Goal: Information Seeking & Learning: Learn about a topic

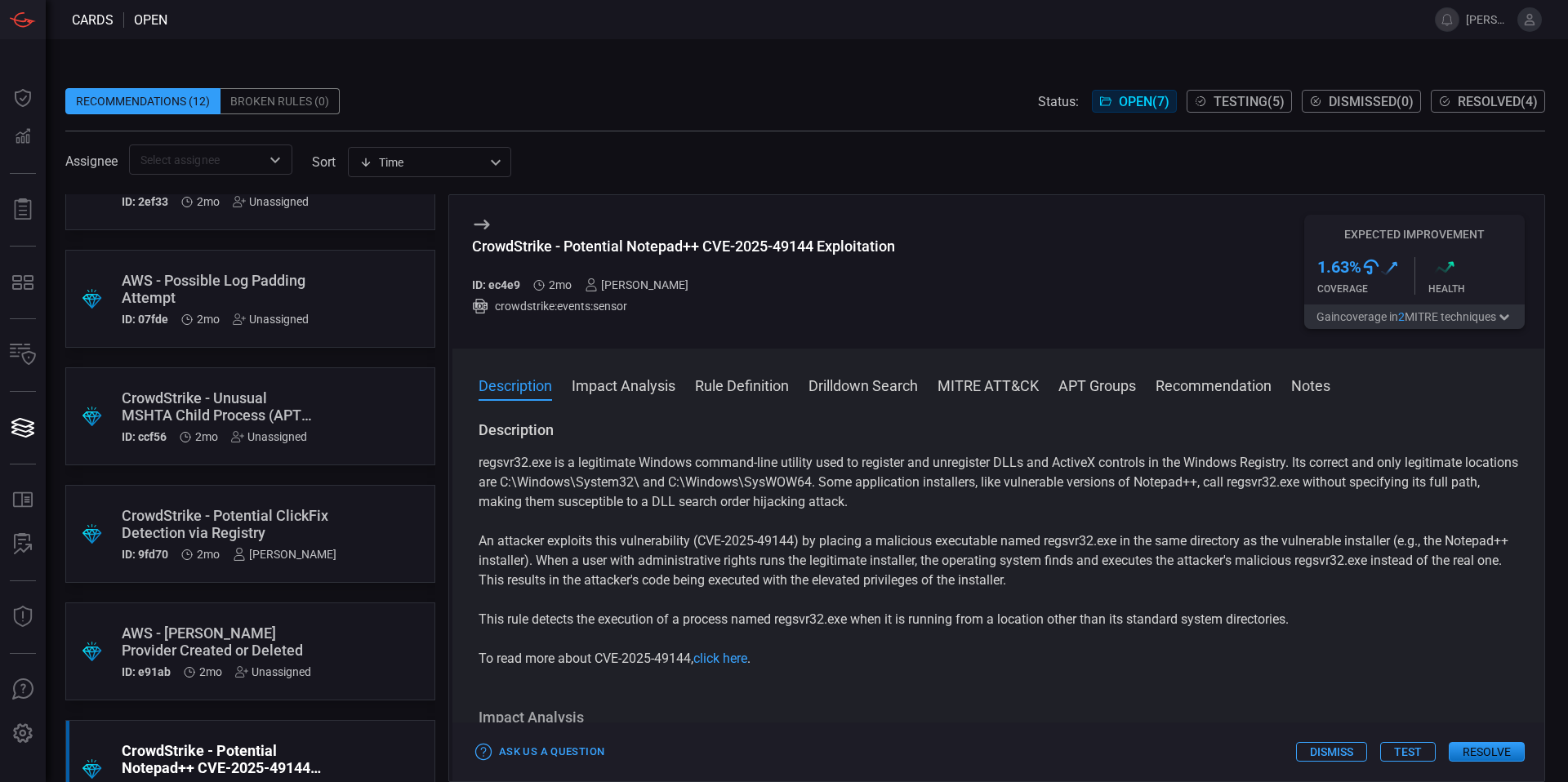
scroll to position [235, 0]
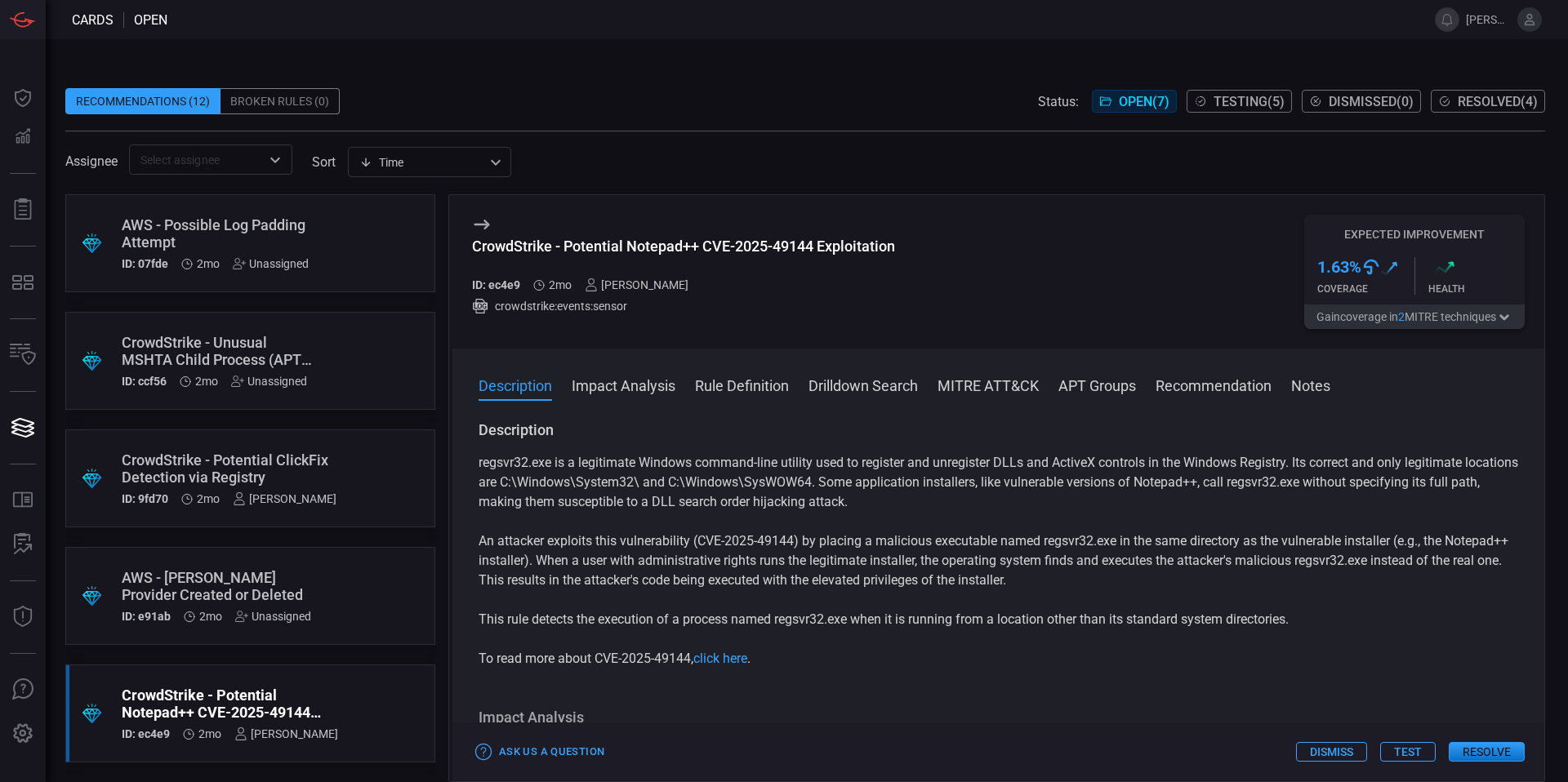
click at [335, 716] on div ".suggested_cards_icon{fill:url(#suggested_cards_icon);} CrowdStrike - Potential…" at bounding box center [251, 713] width 370 height 98
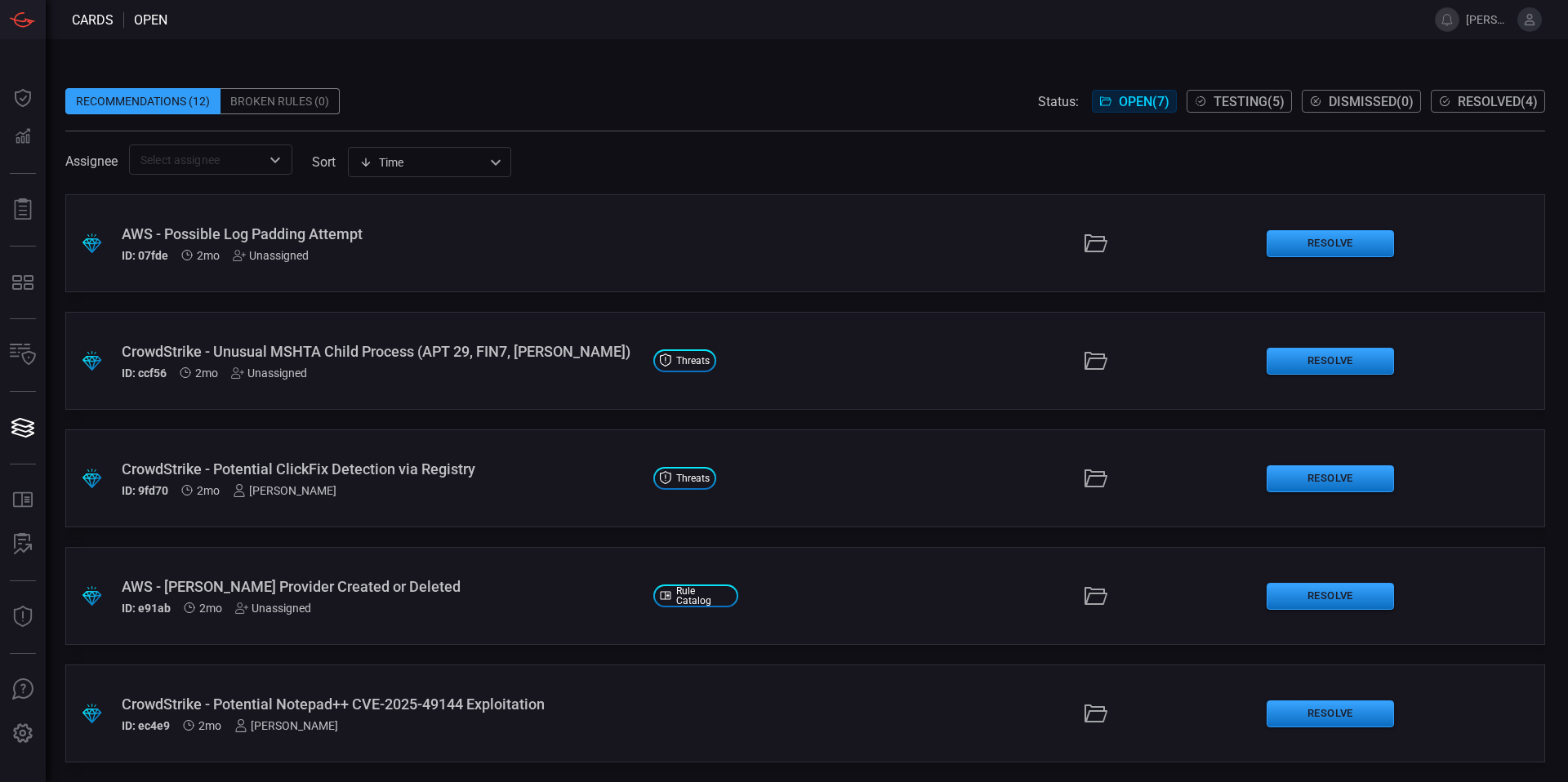
click at [335, 716] on div "CrowdStrike - Potential Notepad++ CVE-2025-49144 Exploitation ID: ec4e9 2mo [PE…" at bounding box center [380, 713] width 518 height 36
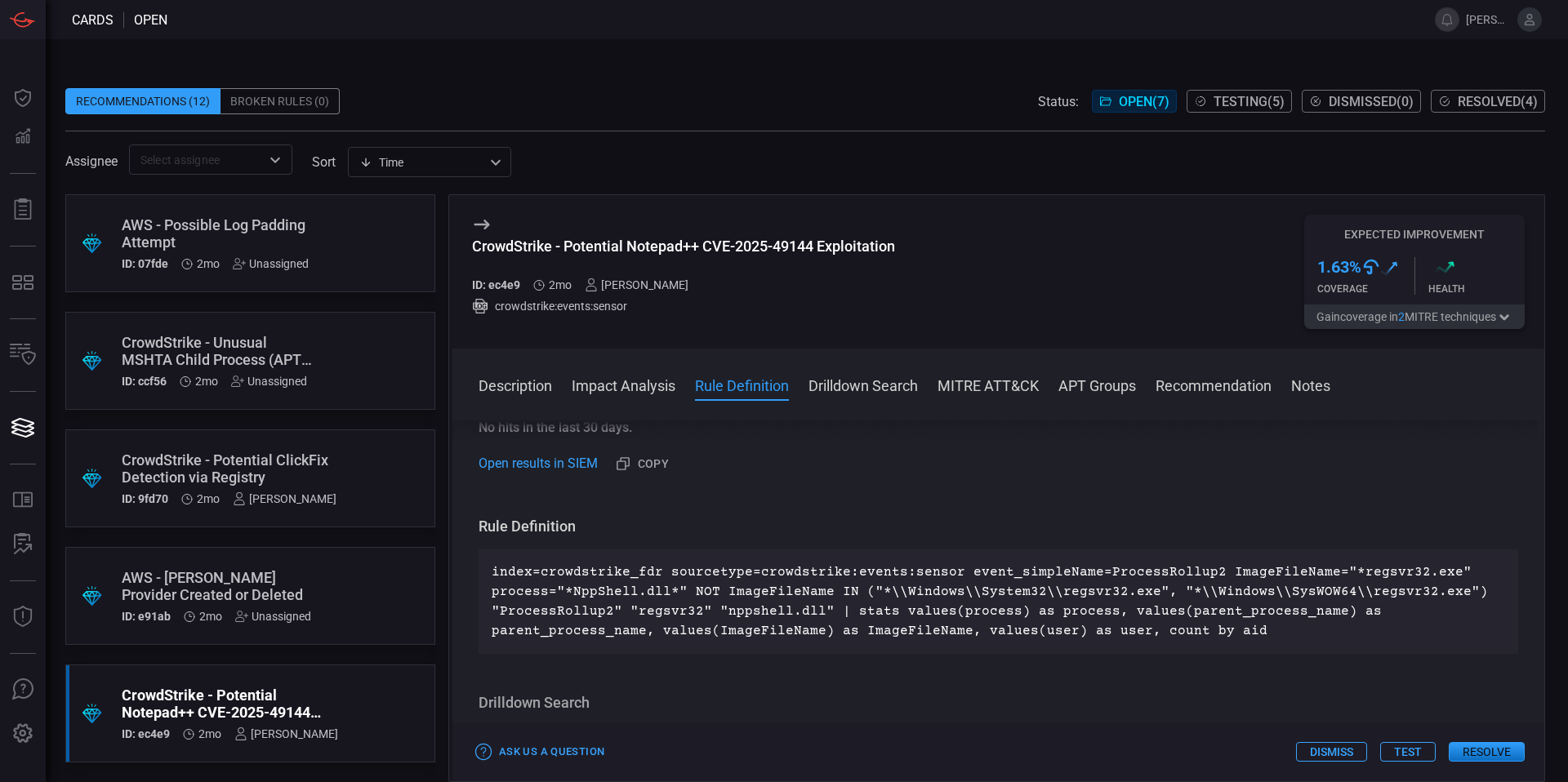
scroll to position [510, 0]
drag, startPoint x: 702, startPoint y: 244, endPoint x: 813, endPoint y: 250, distance: 111.2
click at [813, 250] on div "CrowdStrike - Potential Notepad++ CVE-2025-49144 Exploitation" at bounding box center [683, 245] width 423 height 17
copy div "CVE-2025-49144"
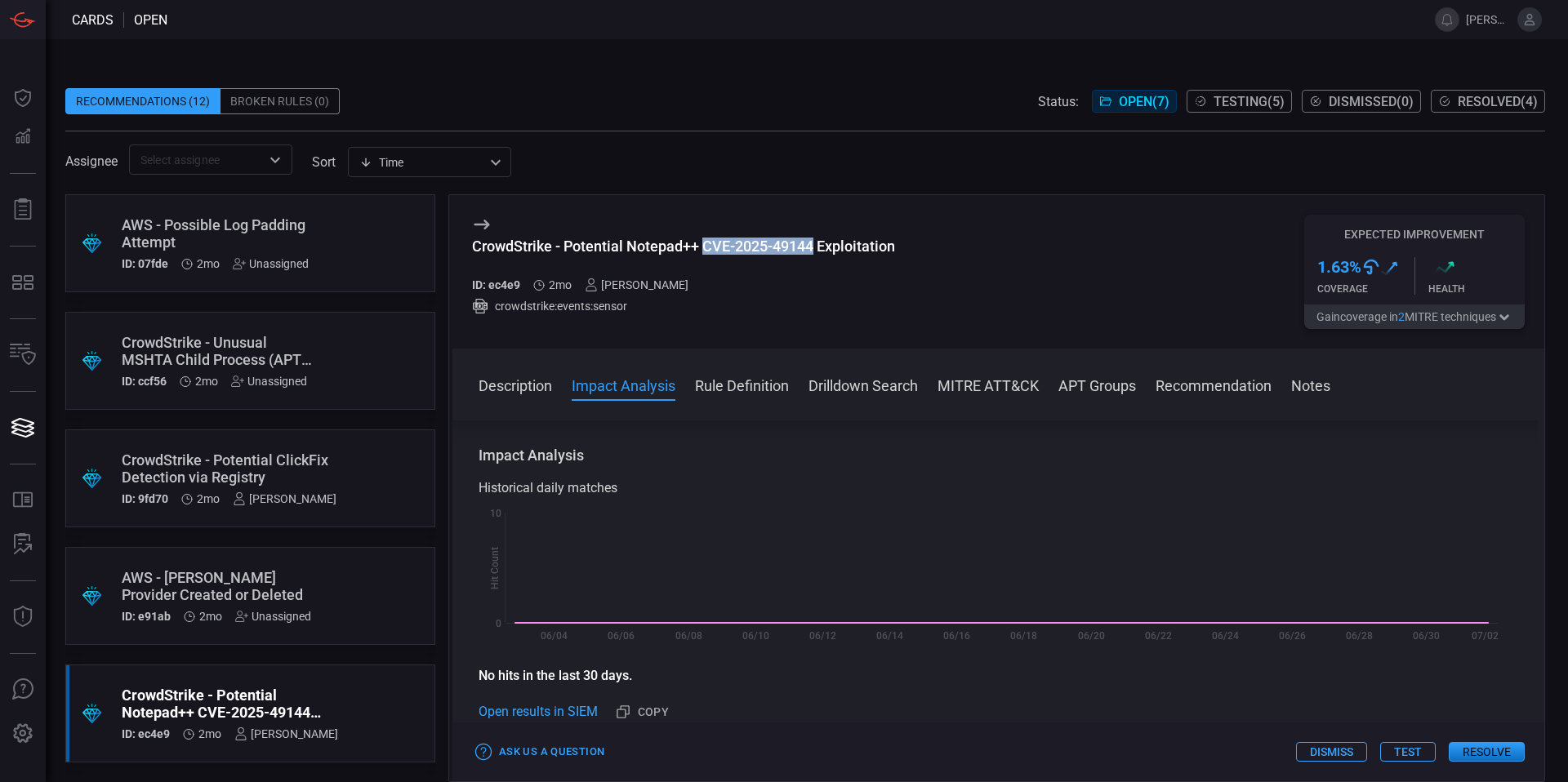
scroll to position [256, 0]
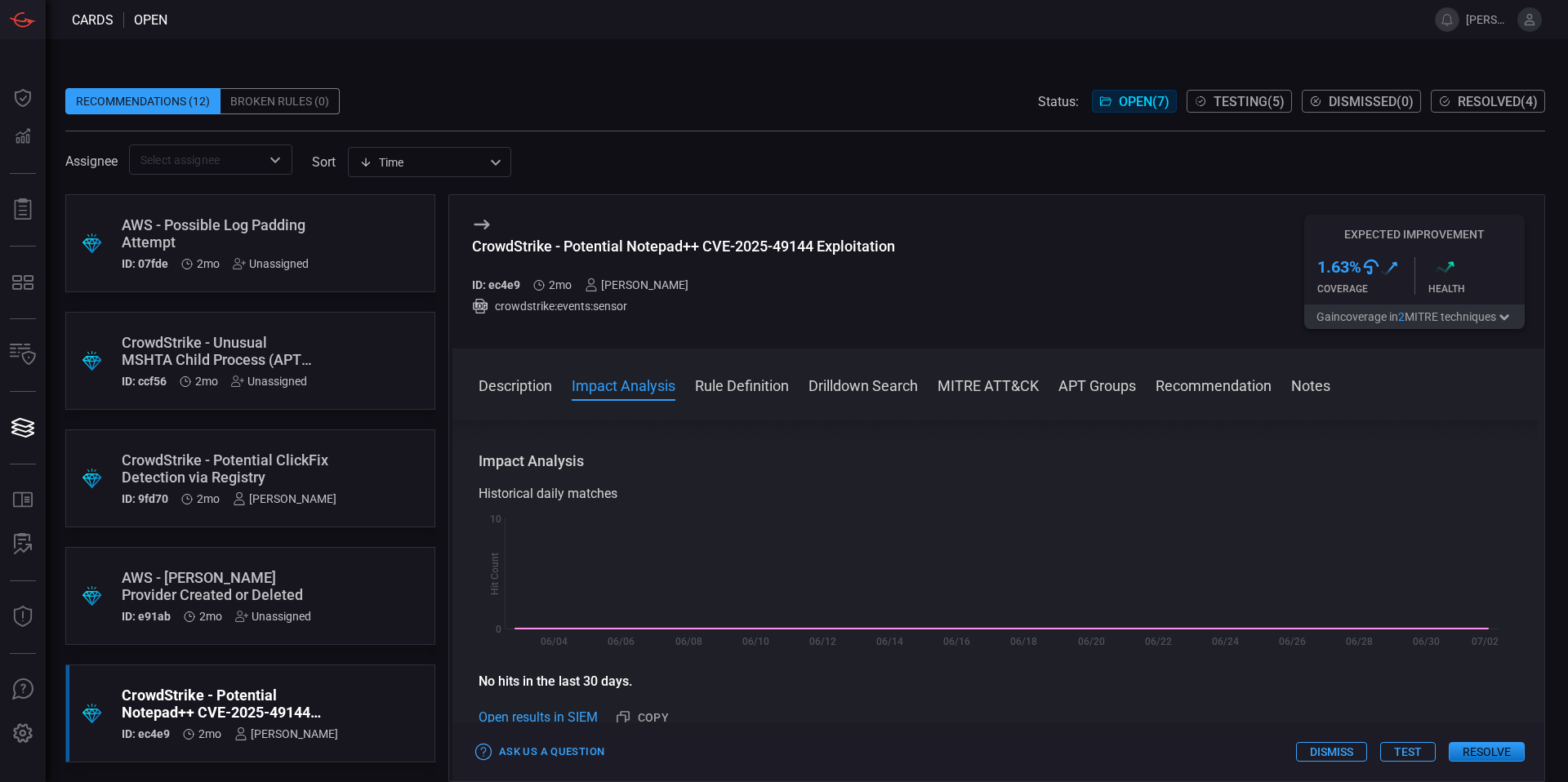
click at [756, 255] on h3 "CrowdStrike - Potential Notepad++ CVE-2025-49144 Exploitation" at bounding box center [683, 254] width 423 height 35
click at [756, 252] on div "CrowdStrike - Potential Notepad++ CVE-2025-49144 Exploitation" at bounding box center [683, 245] width 423 height 17
drag, startPoint x: 706, startPoint y: 244, endPoint x: 813, endPoint y: 246, distance: 107.0
click at [813, 246] on div "CrowdStrike - Potential Notepad++ CVE-2025-49144 Exploitation" at bounding box center [683, 245] width 423 height 17
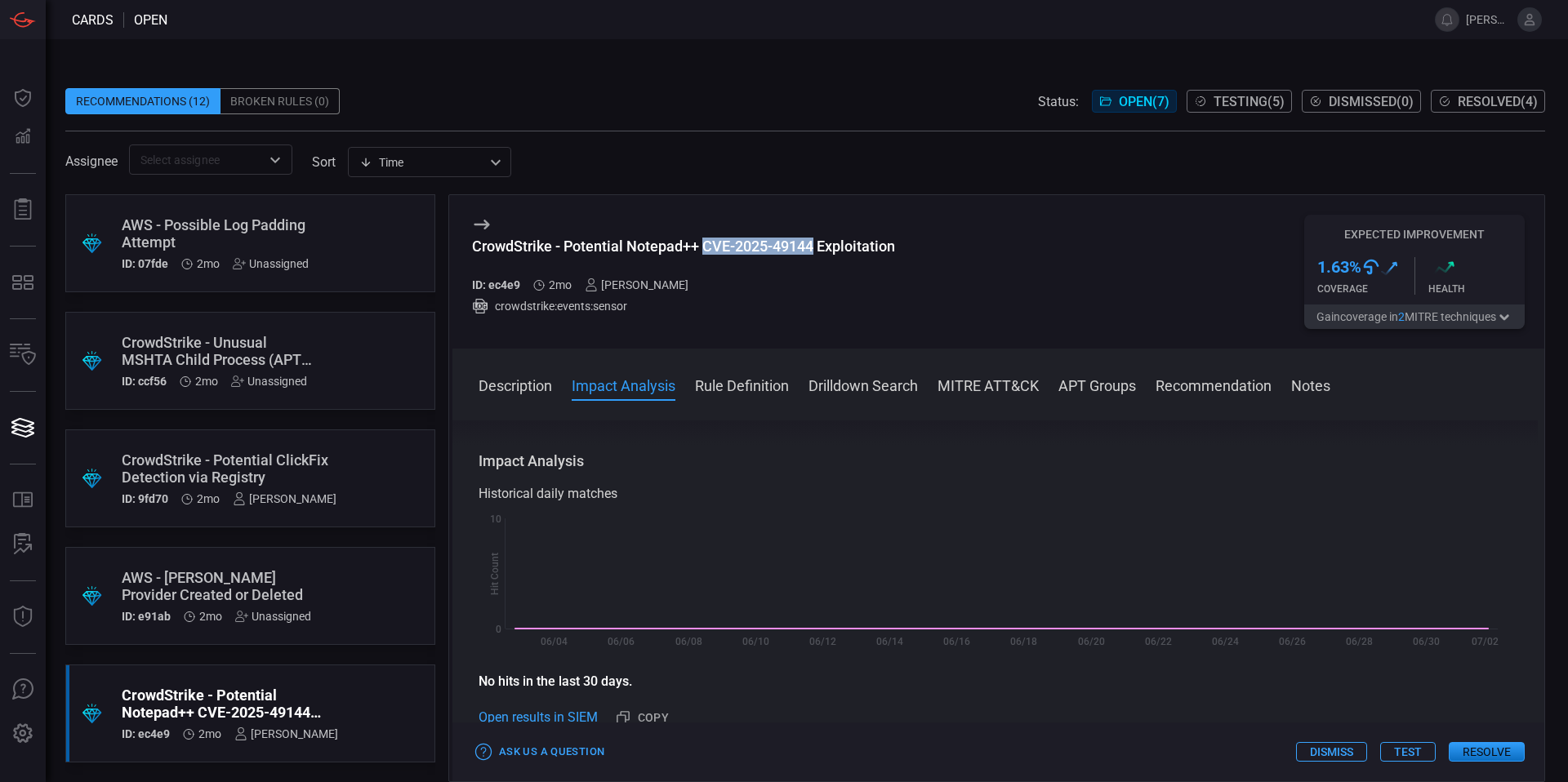
copy div "CVE-2025-49144"
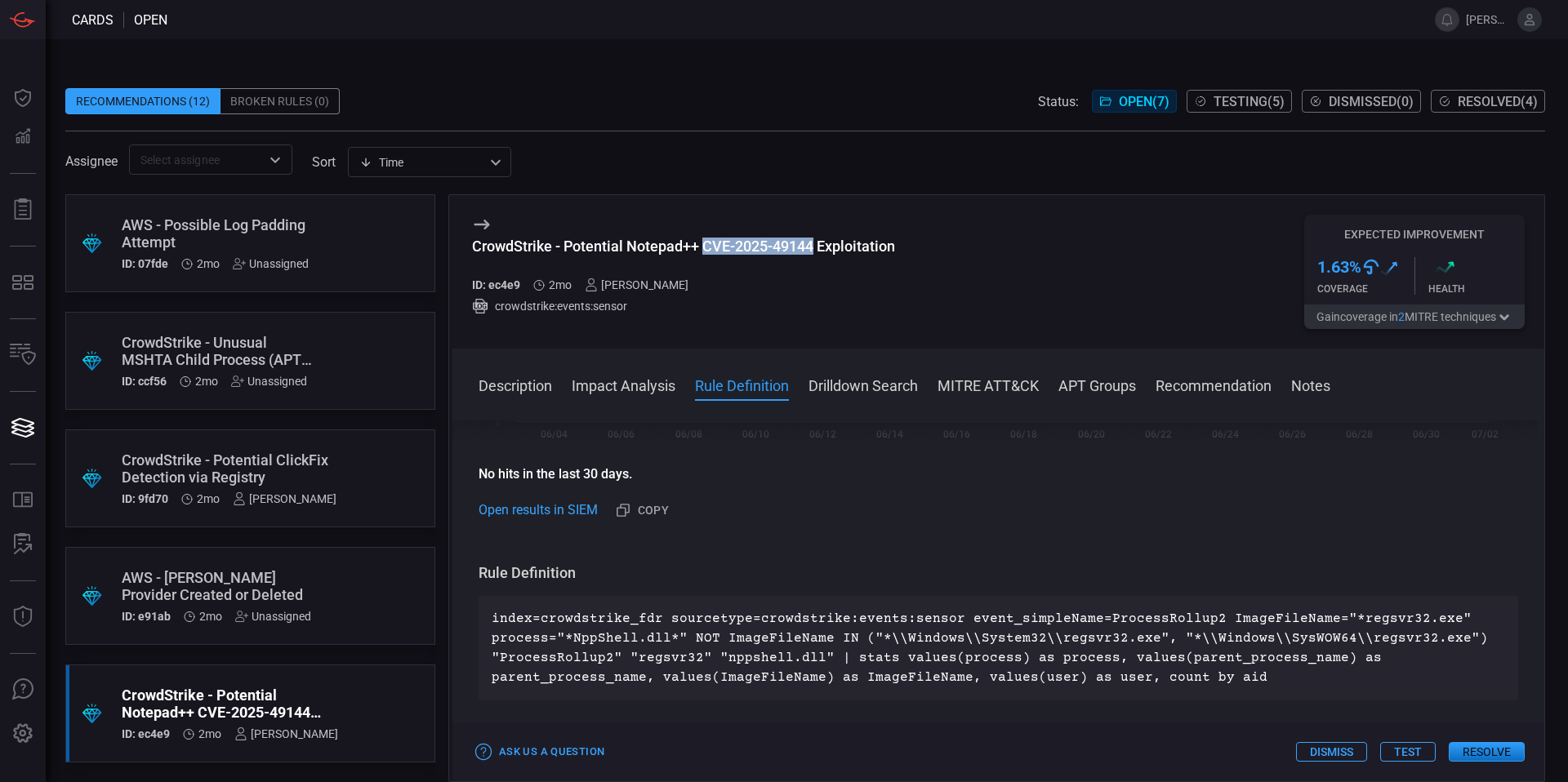
scroll to position [478, 0]
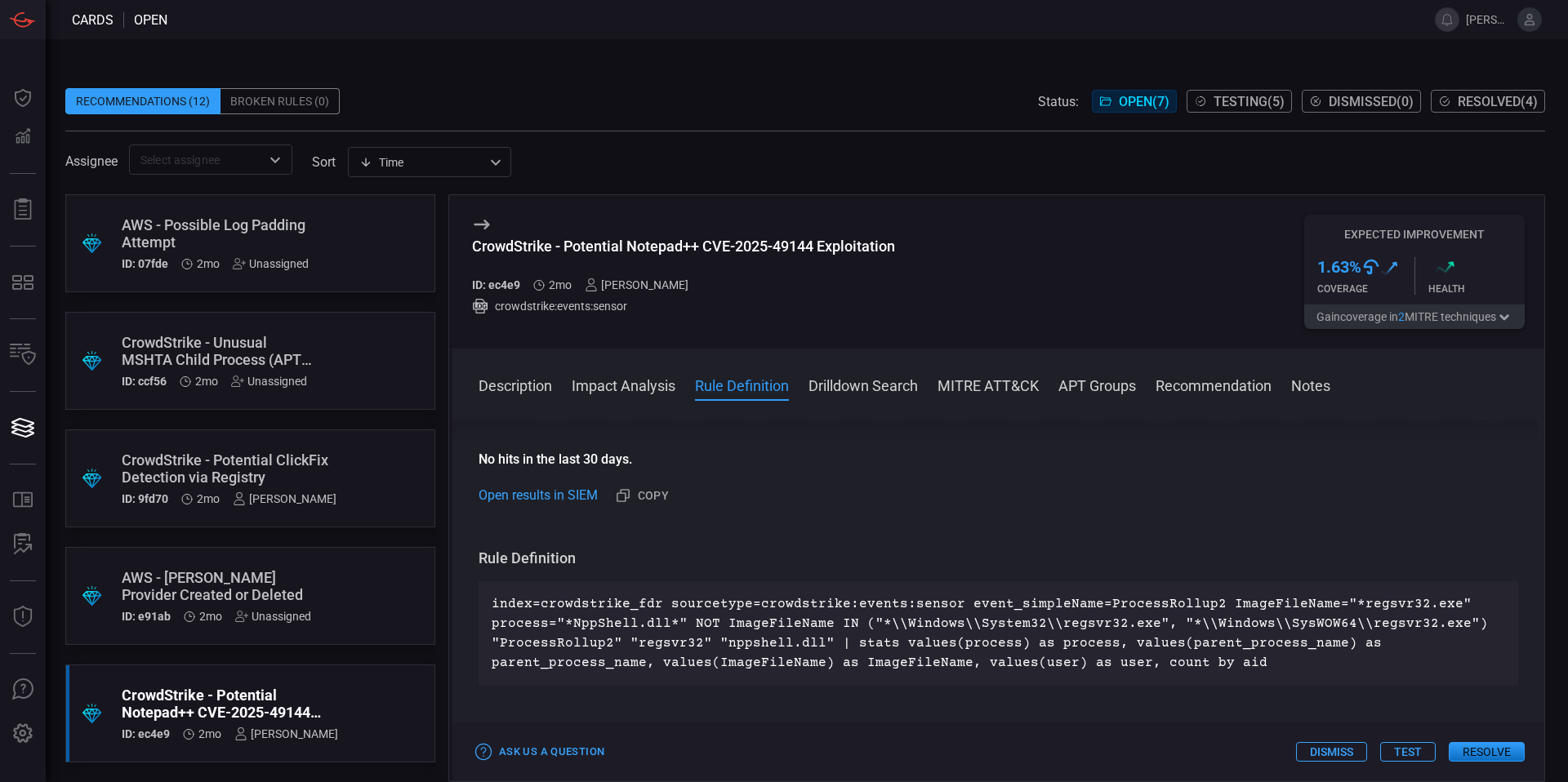
click at [794, 652] on p "index=crowdstrike_fdr sourcetype=crowdstrike:events:sensor event_simpleName=Pro…" at bounding box center [998, 633] width 1013 height 78
drag, startPoint x: 959, startPoint y: 607, endPoint x: 1342, endPoint y: 609, distance: 383.0
click at [1342, 609] on p "index=crowdstrike_fdr sourcetype=crowdstrike:events:sensor event_simpleName=Pro…" at bounding box center [998, 633] width 1013 height 78
click at [1120, 624] on p "index=crowdstrike_fdr sourcetype=crowdstrike:events:sensor event_simpleName=Pro…" at bounding box center [998, 633] width 1013 height 78
click at [509, 392] on button "Description" at bounding box center [515, 384] width 74 height 19
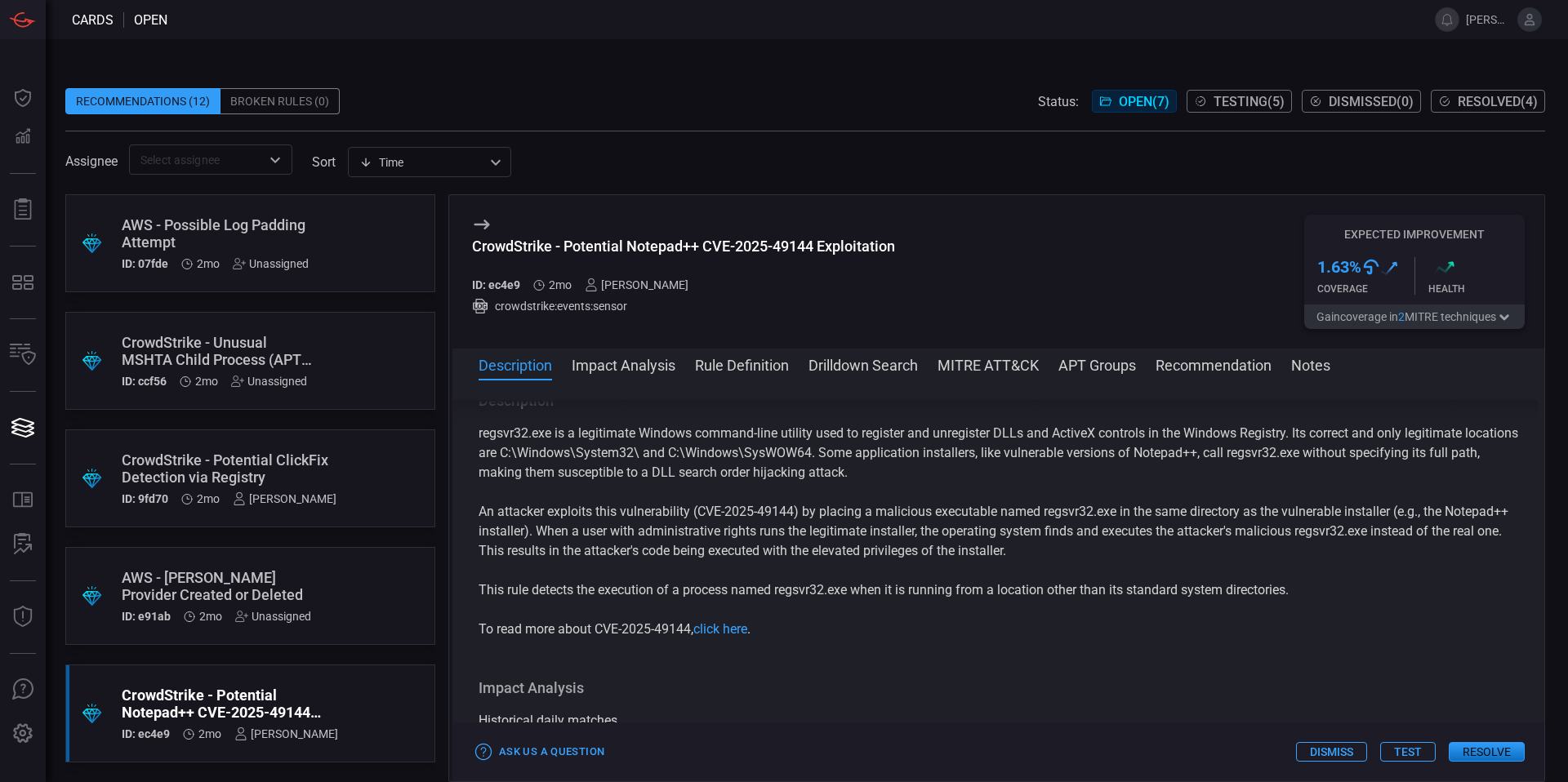
scroll to position [0, 0]
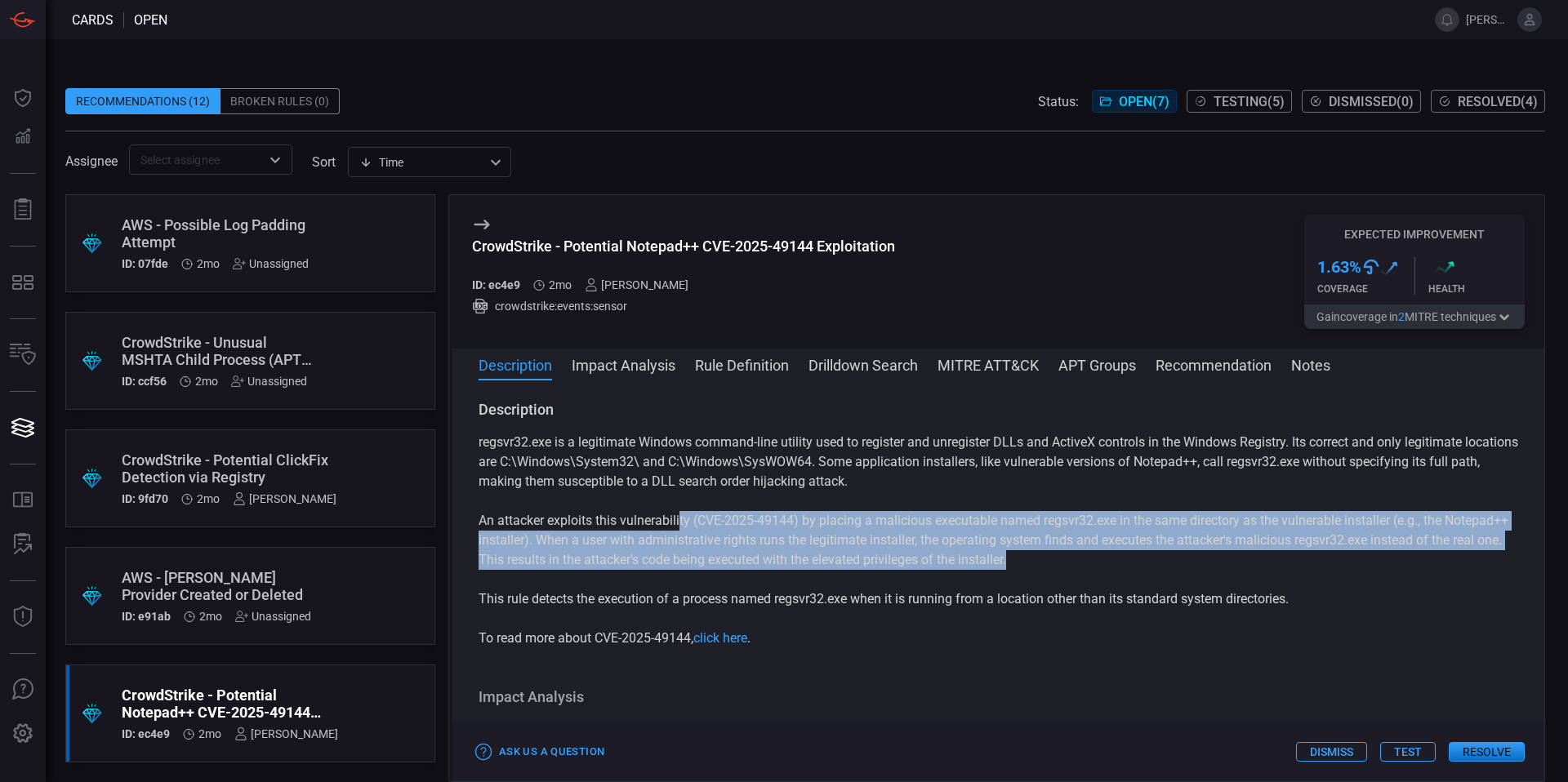
drag, startPoint x: 680, startPoint y: 522, endPoint x: 1208, endPoint y: 557, distance: 529.2
click at [1208, 557] on p "An attacker exploits this vulnerability (CVE-2025-49144) by placing a malicious…" at bounding box center [997, 540] width 1039 height 58
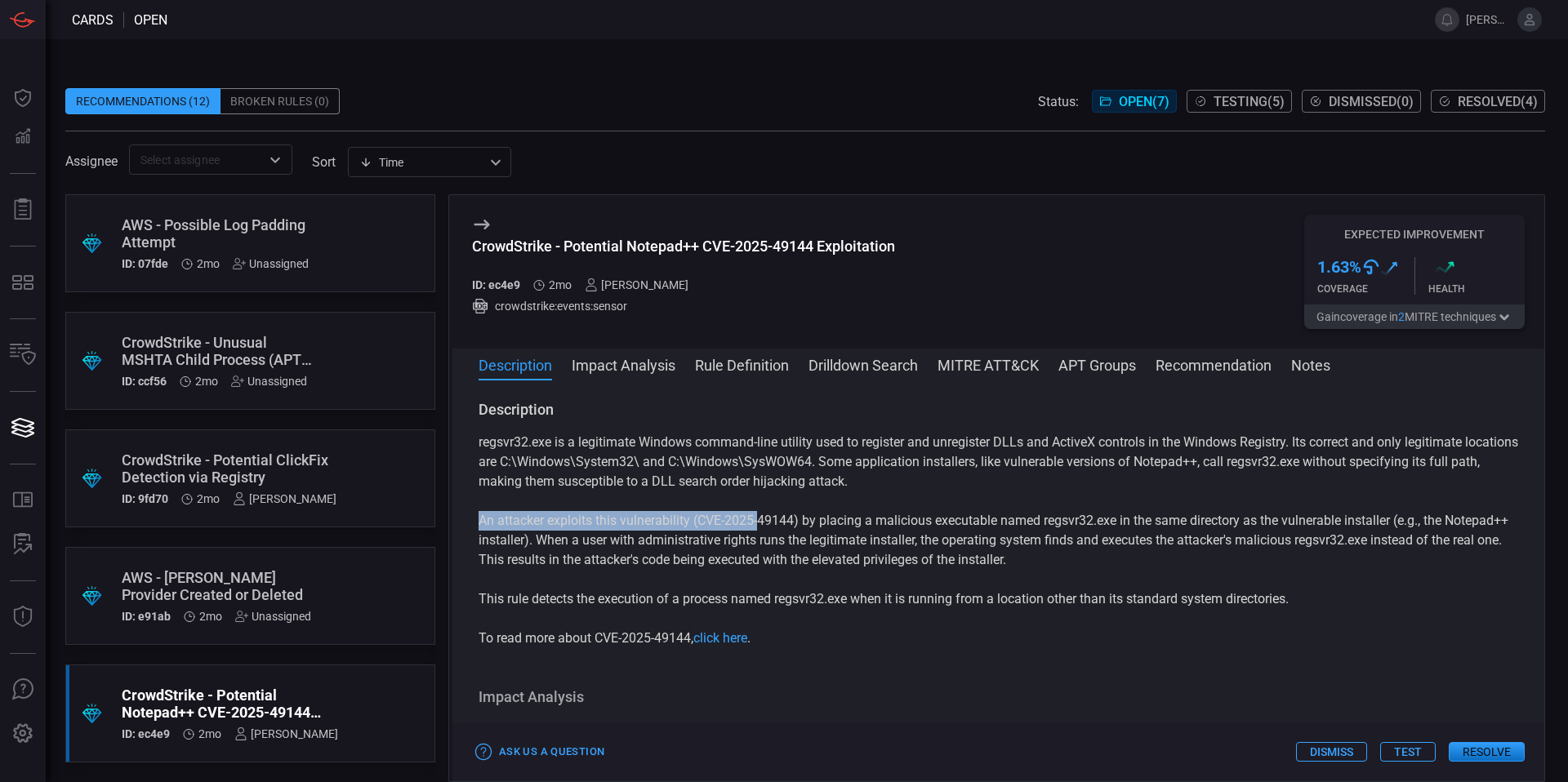
drag, startPoint x: 1208, startPoint y: 557, endPoint x: 765, endPoint y: 526, distance: 444.1
click at [765, 526] on p "An attacker exploits this vulnerability (CVE-2025-49144) by placing a malicious…" at bounding box center [997, 540] width 1039 height 58
click at [920, 522] on p "An attacker exploits this vulnerability (CVE-2025-49144) by placing a malicious…" at bounding box center [997, 540] width 1039 height 58
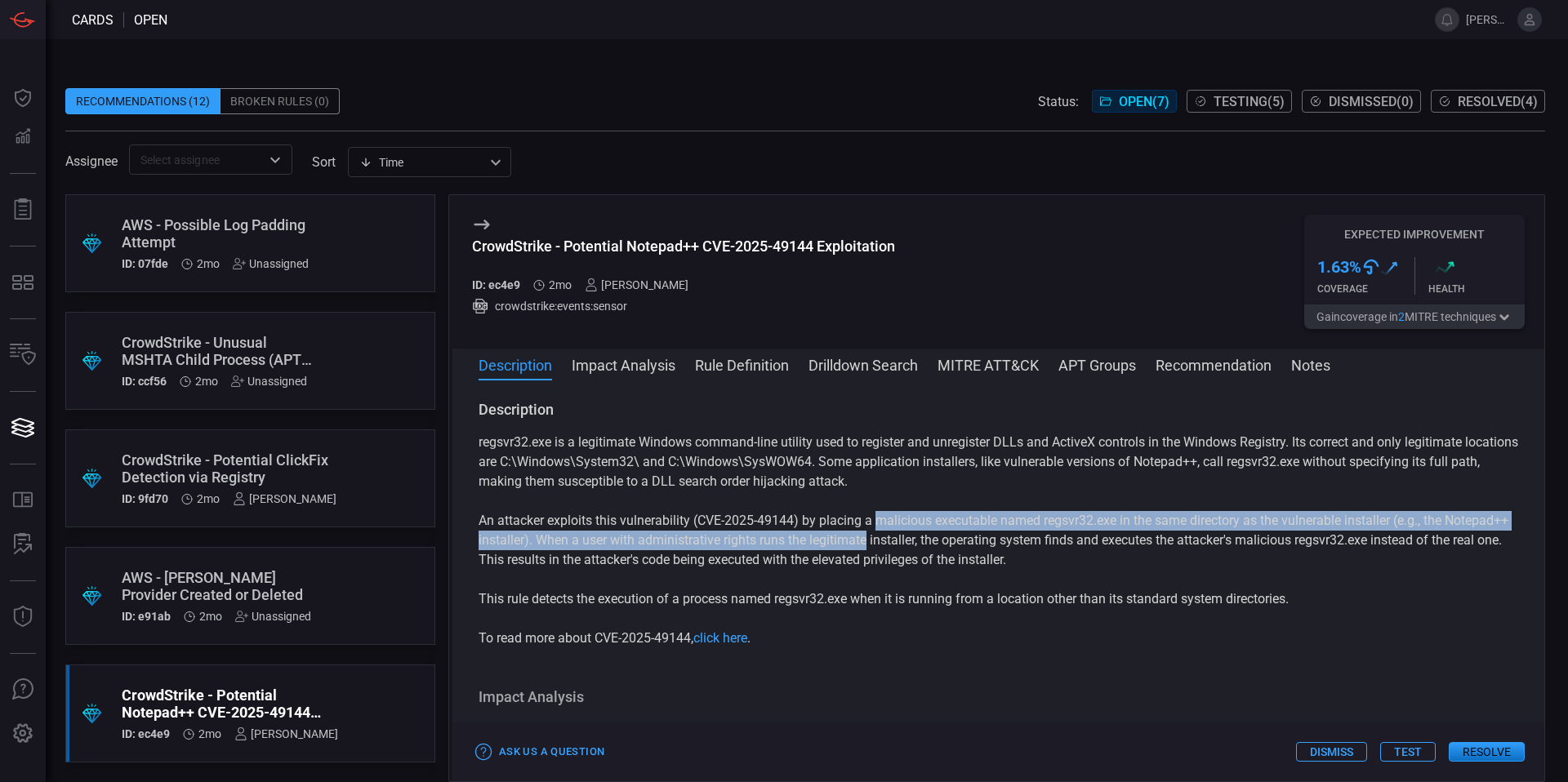
drag, startPoint x: 920, startPoint y: 522, endPoint x: 934, endPoint y: 536, distance: 19.8
click at [934, 536] on p "An attacker exploits this vulnerability (CVE-2025-49144) by placing a malicious…" at bounding box center [997, 540] width 1039 height 58
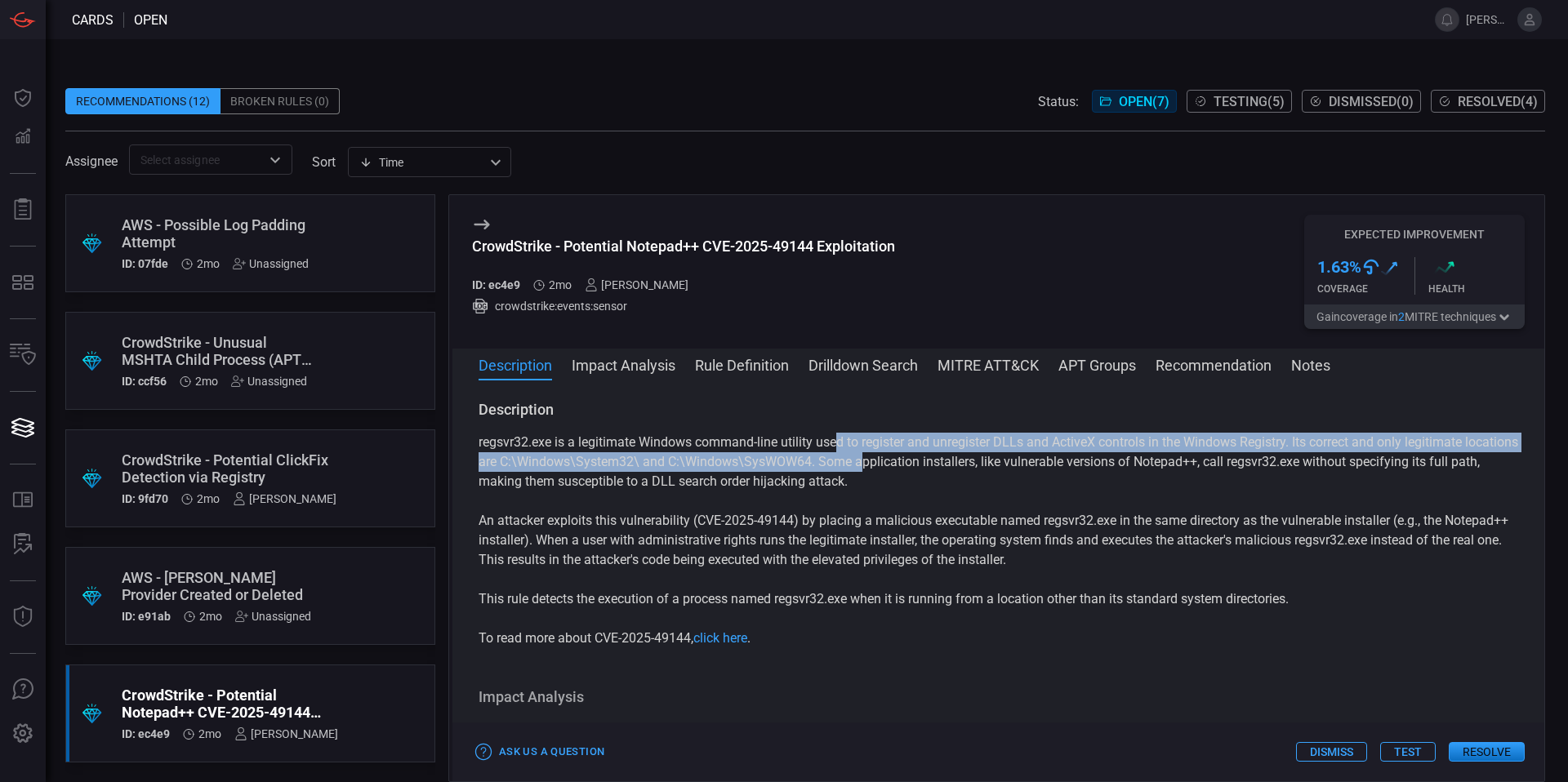
drag, startPoint x: 840, startPoint y: 447, endPoint x: 920, endPoint y: 461, distance: 81.2
click at [920, 461] on p "regsvr32.exe is a legitimate Windows command-line utility used to register and …" at bounding box center [997, 462] width 1039 height 58
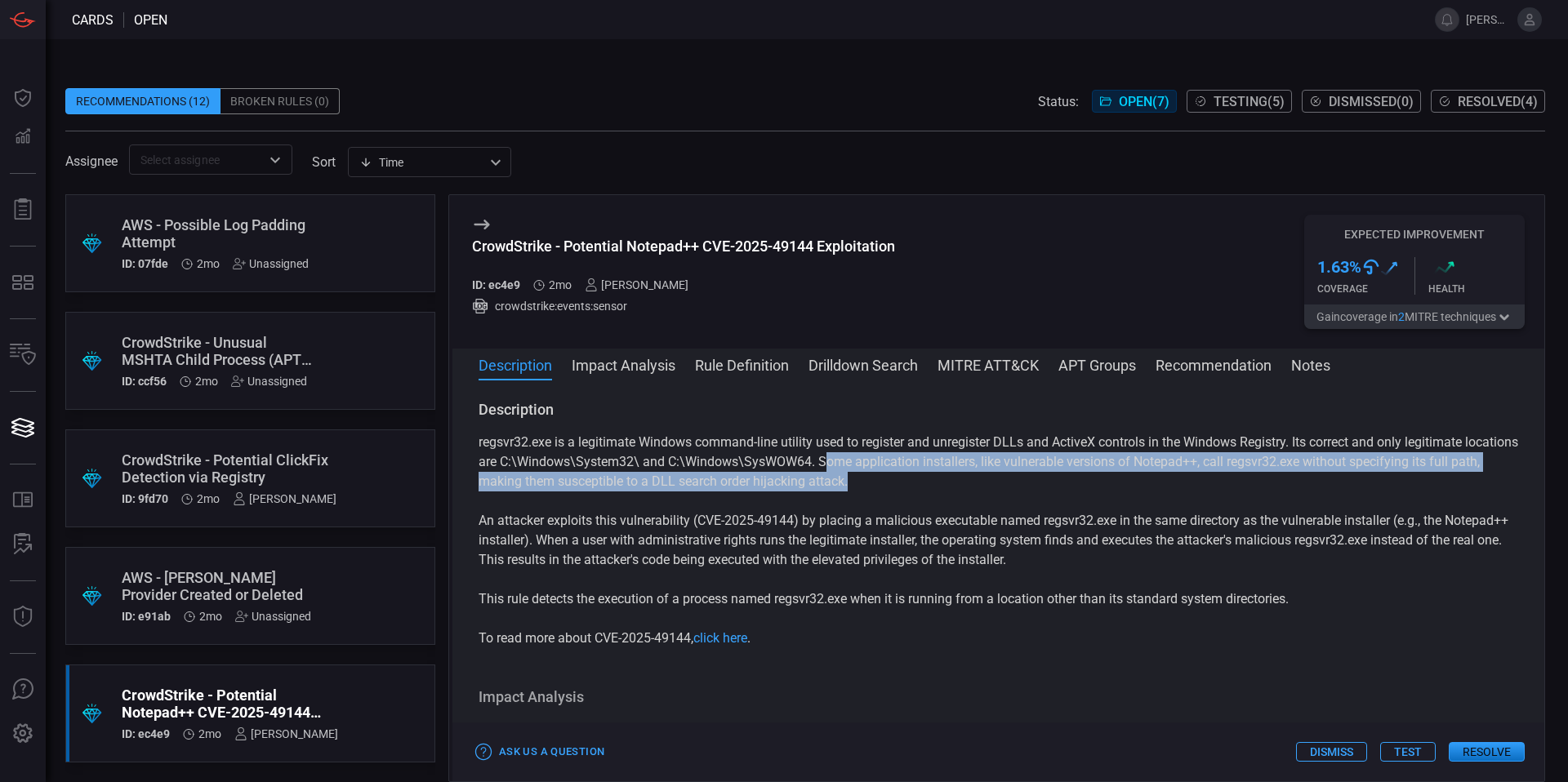
drag, startPoint x: 884, startPoint y: 457, endPoint x: 1052, endPoint y: 482, distance: 169.8
click at [1052, 482] on p "regsvr32.exe is a legitimate Windows command-line utility used to register and …" at bounding box center [997, 462] width 1039 height 58
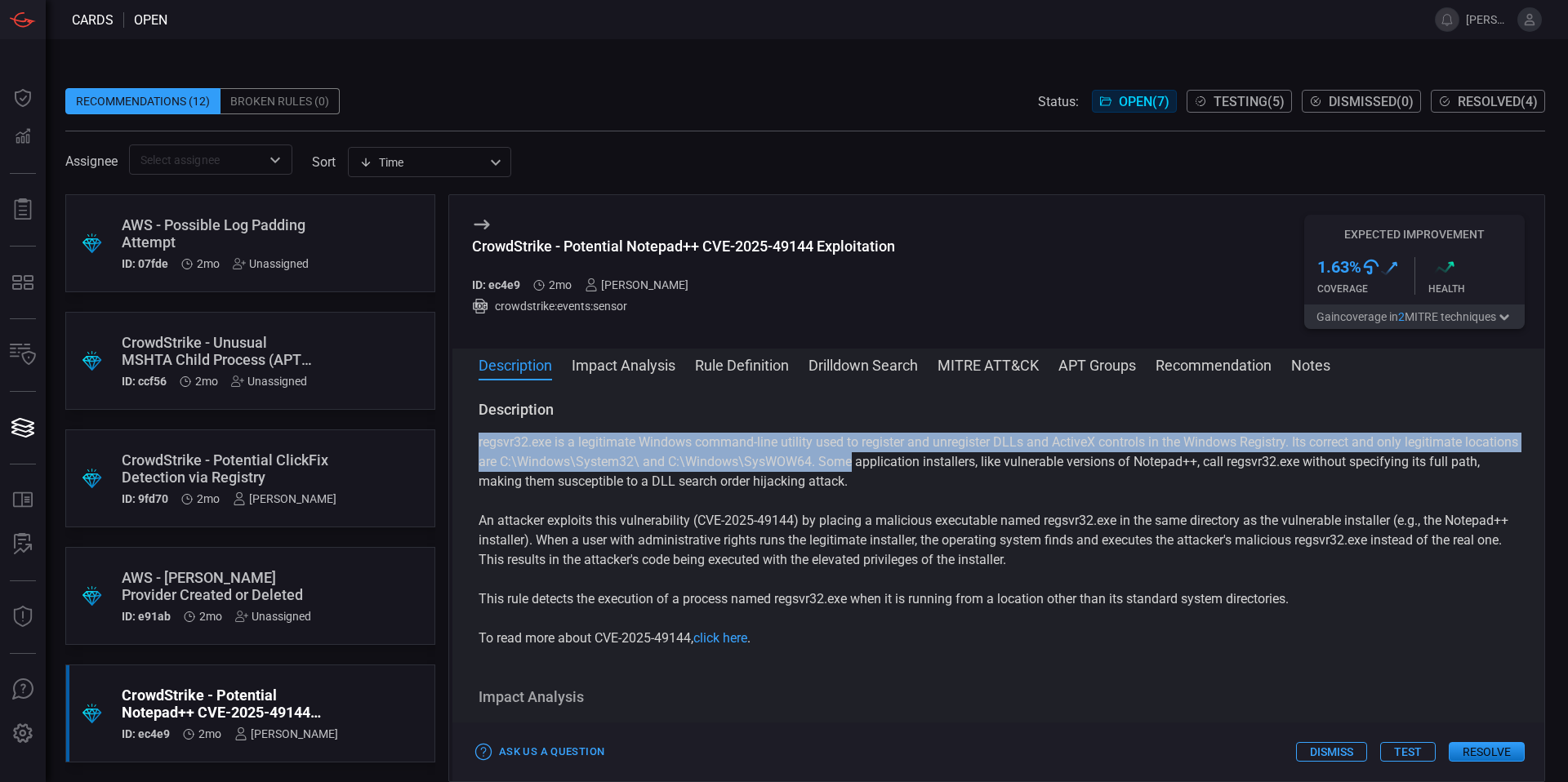
drag, startPoint x: 1052, startPoint y: 482, endPoint x: 906, endPoint y: 454, distance: 148.7
click at [906, 454] on p "regsvr32.exe is a legitimate Windows command-line utility used to register and …" at bounding box center [997, 462] width 1039 height 58
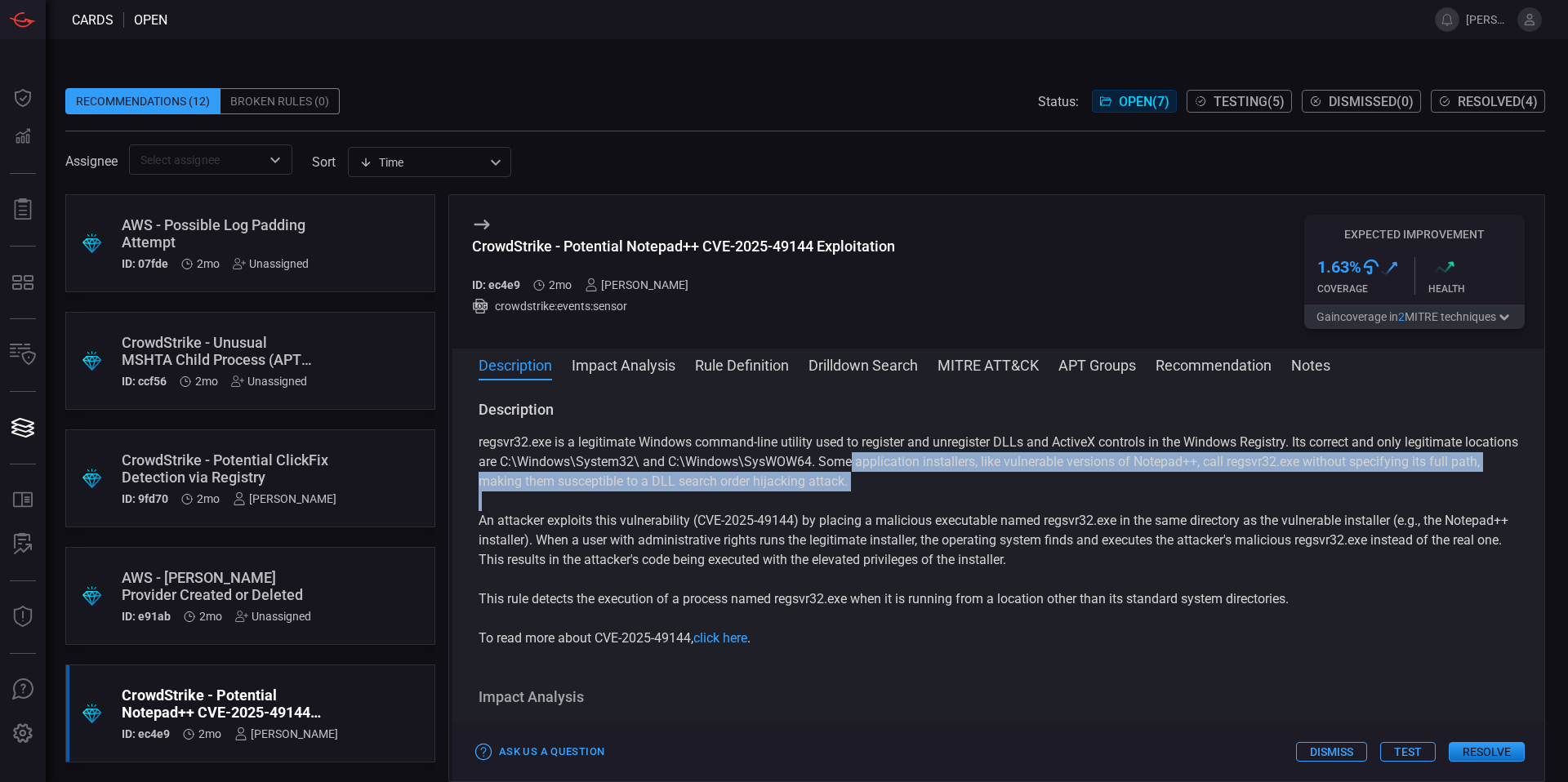
drag, startPoint x: 906, startPoint y: 454, endPoint x: 1111, endPoint y: 495, distance: 209.1
click at [1111, 495] on div "regsvr32.exe is a legitimate Windows command-line utility used to register and …" at bounding box center [997, 540] width 1039 height 215
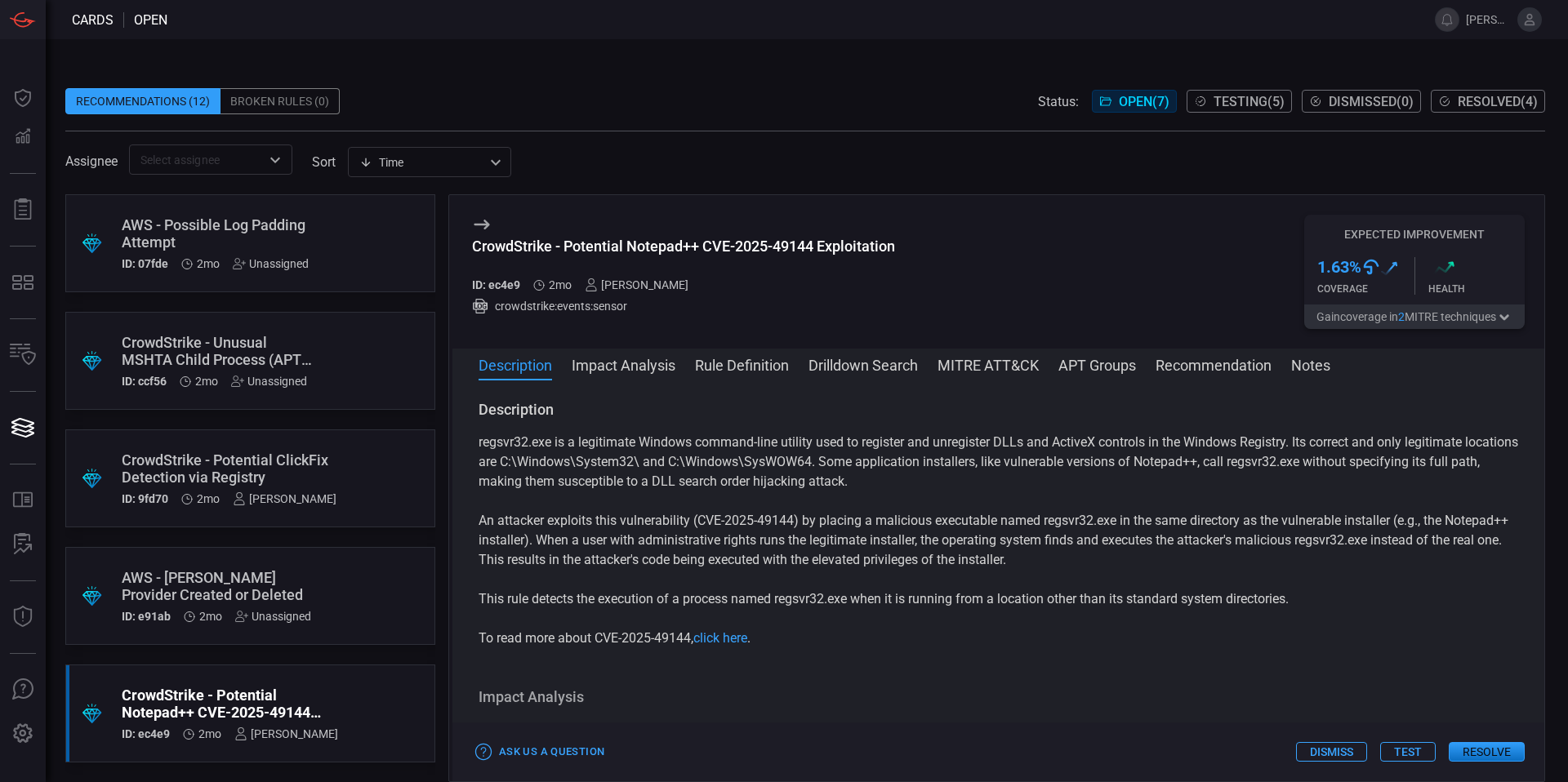
click at [846, 515] on p "An attacker exploits this vulnerability (CVE-2025-49144) by placing a malicious…" at bounding box center [997, 540] width 1039 height 58
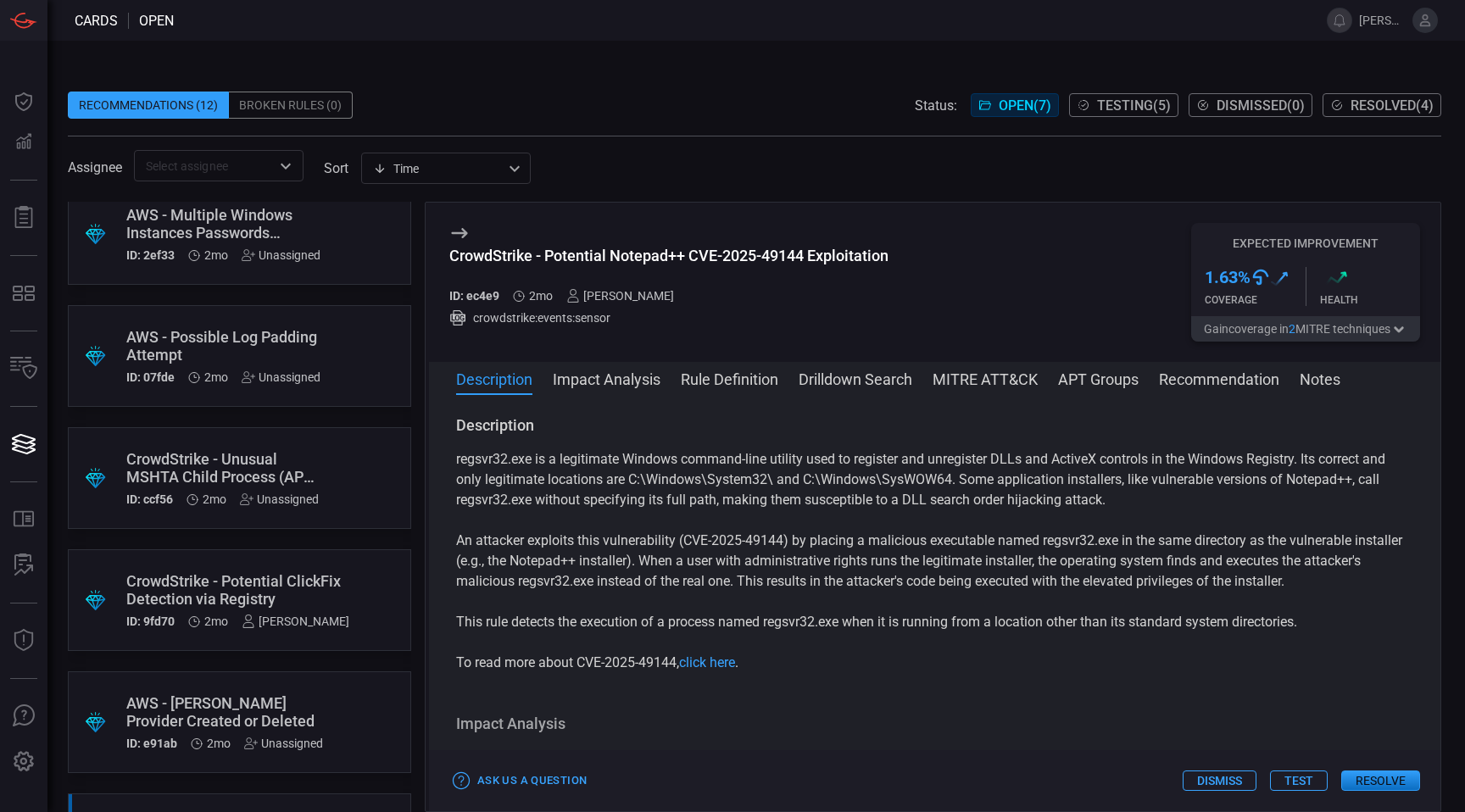
scroll to position [244, 0]
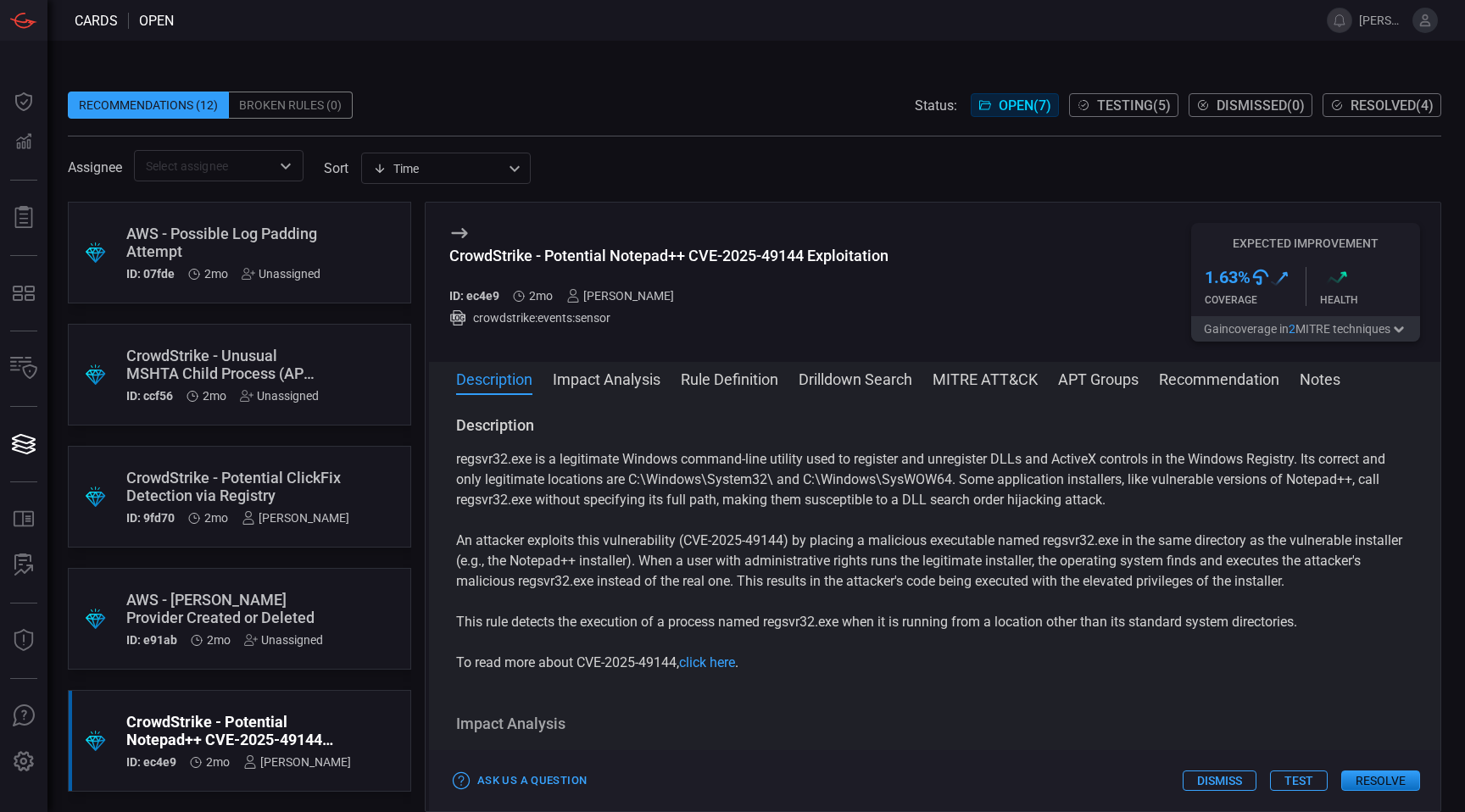
click at [754, 380] on button "Rule Definition" at bounding box center [729, 378] width 97 height 20
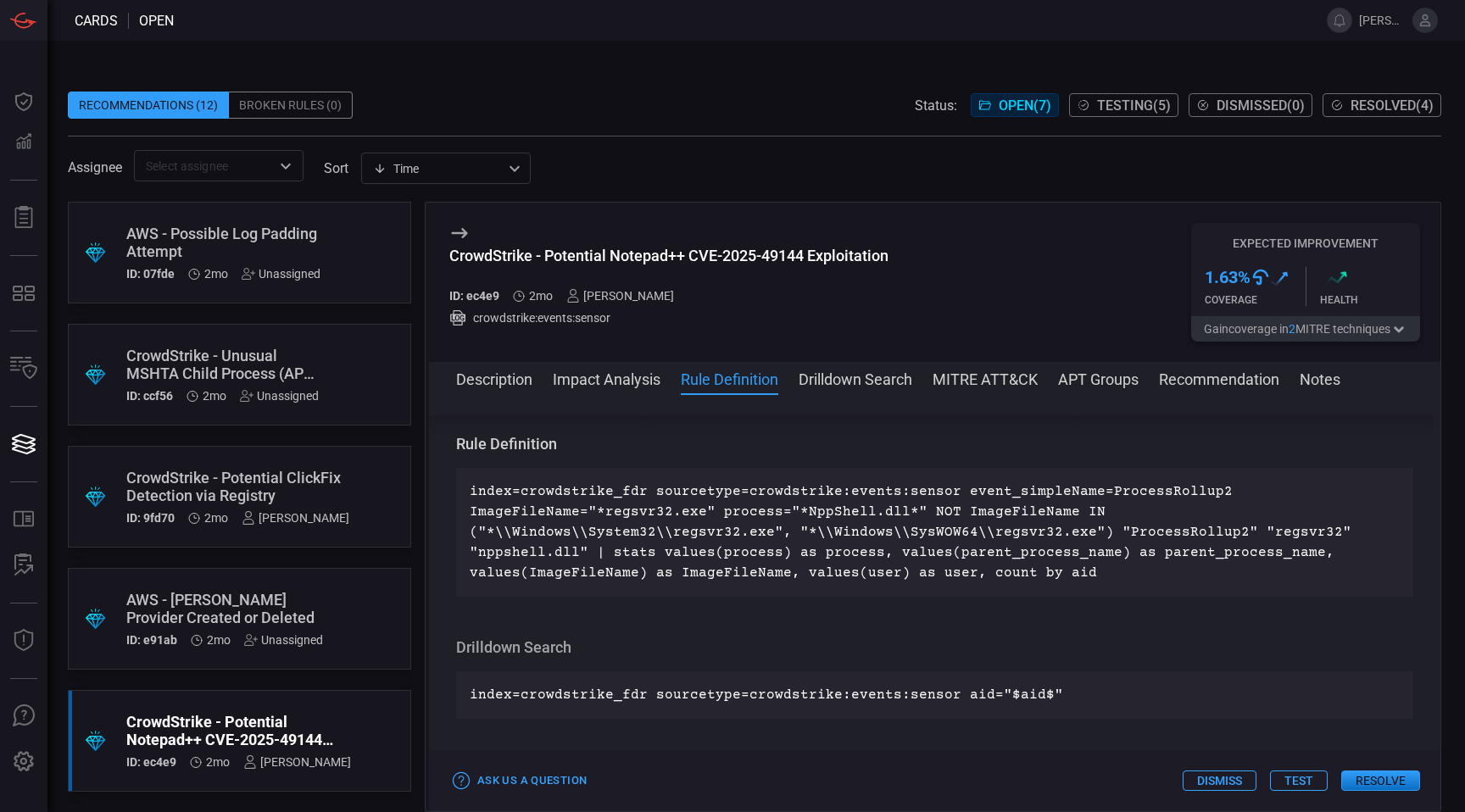
scroll to position [612, 0]
click at [795, 461] on div "Rule Definition index=crowdstrike_fdr sourcetype=crowdstrike:events:sensor even…" at bounding box center [934, 514] width 957 height 163
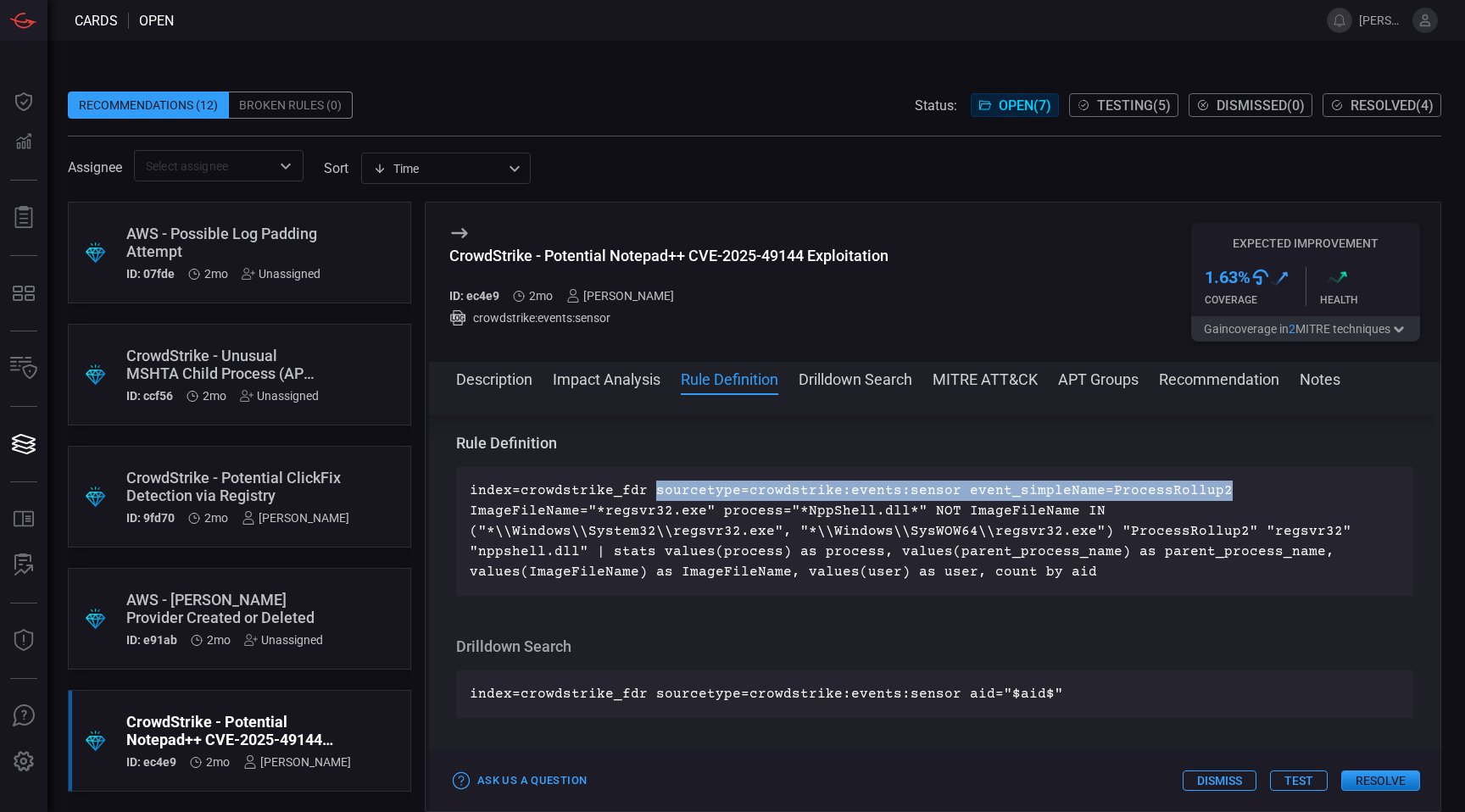
drag, startPoint x: 649, startPoint y: 490, endPoint x: 1211, endPoint y: 485, distance: 562.0
click at [1211, 485] on p "index=crowdstrike_fdr sourcetype=crowdstrike:events:sensor event_simpleName=Pro…" at bounding box center [934, 532] width 930 height 102
copy p "sourcetype=crowdstrike:events:sensor event_simpleName=ProcessRollup2"
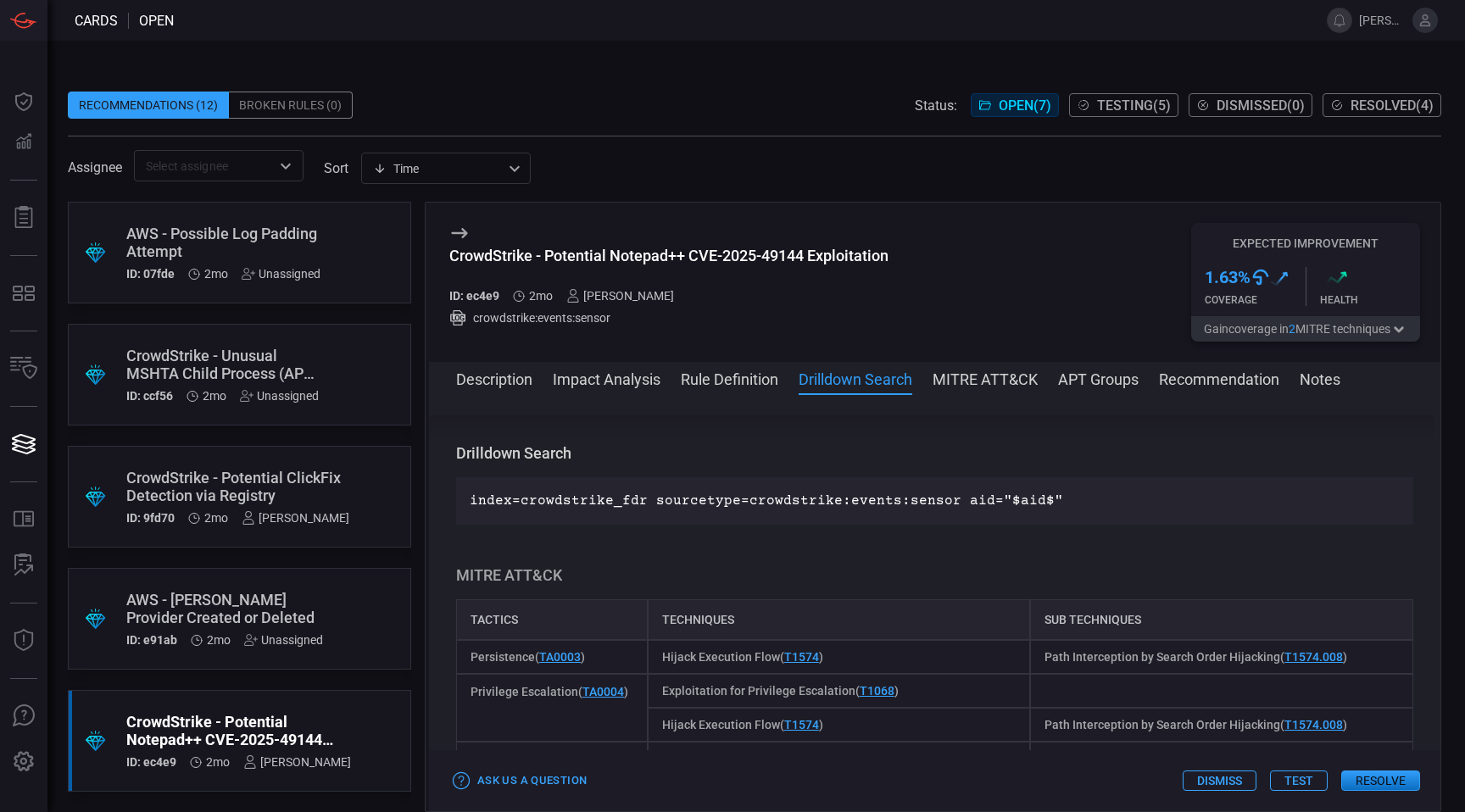
scroll to position [662, 0]
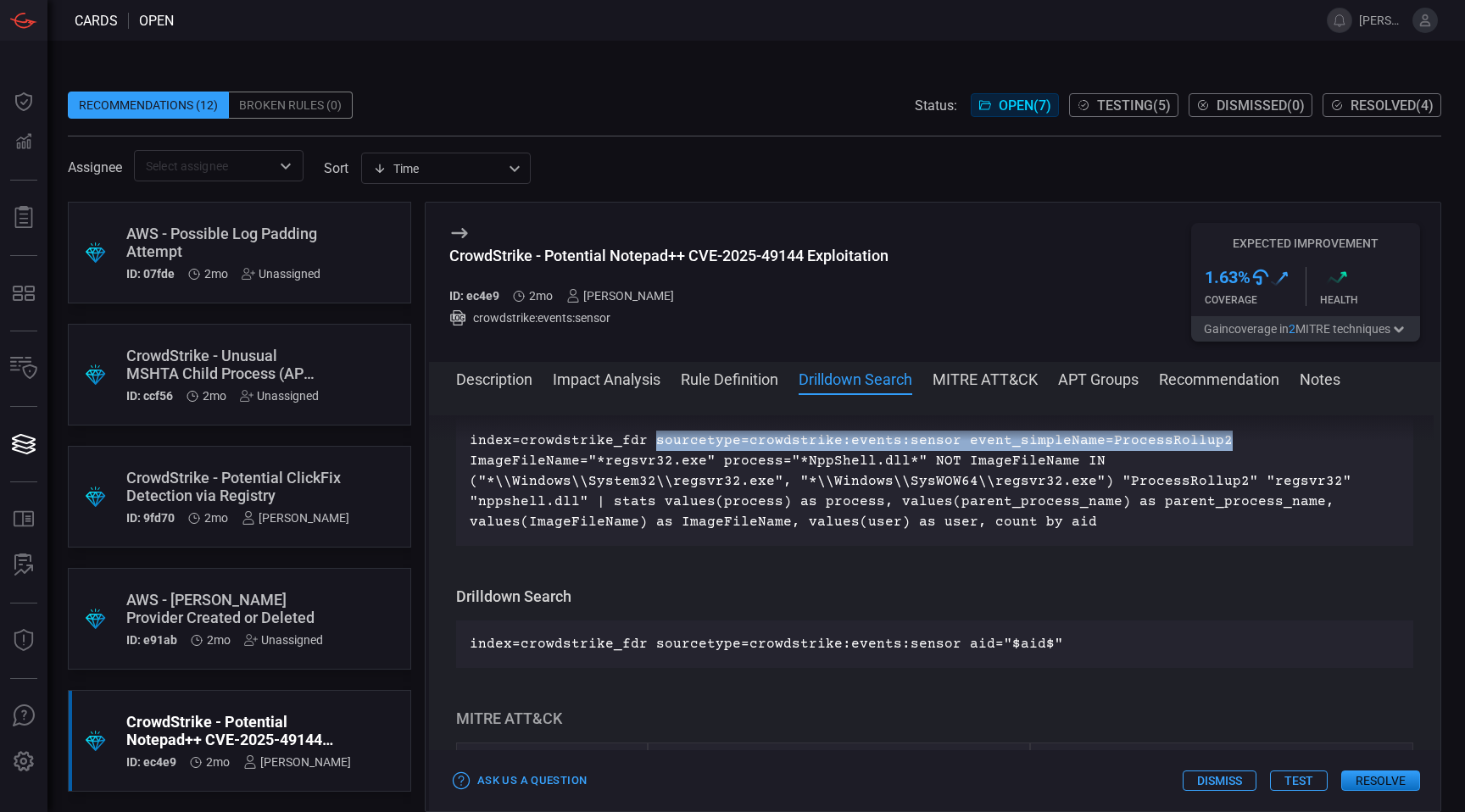
click at [480, 377] on button "Description" at bounding box center [494, 378] width 76 height 20
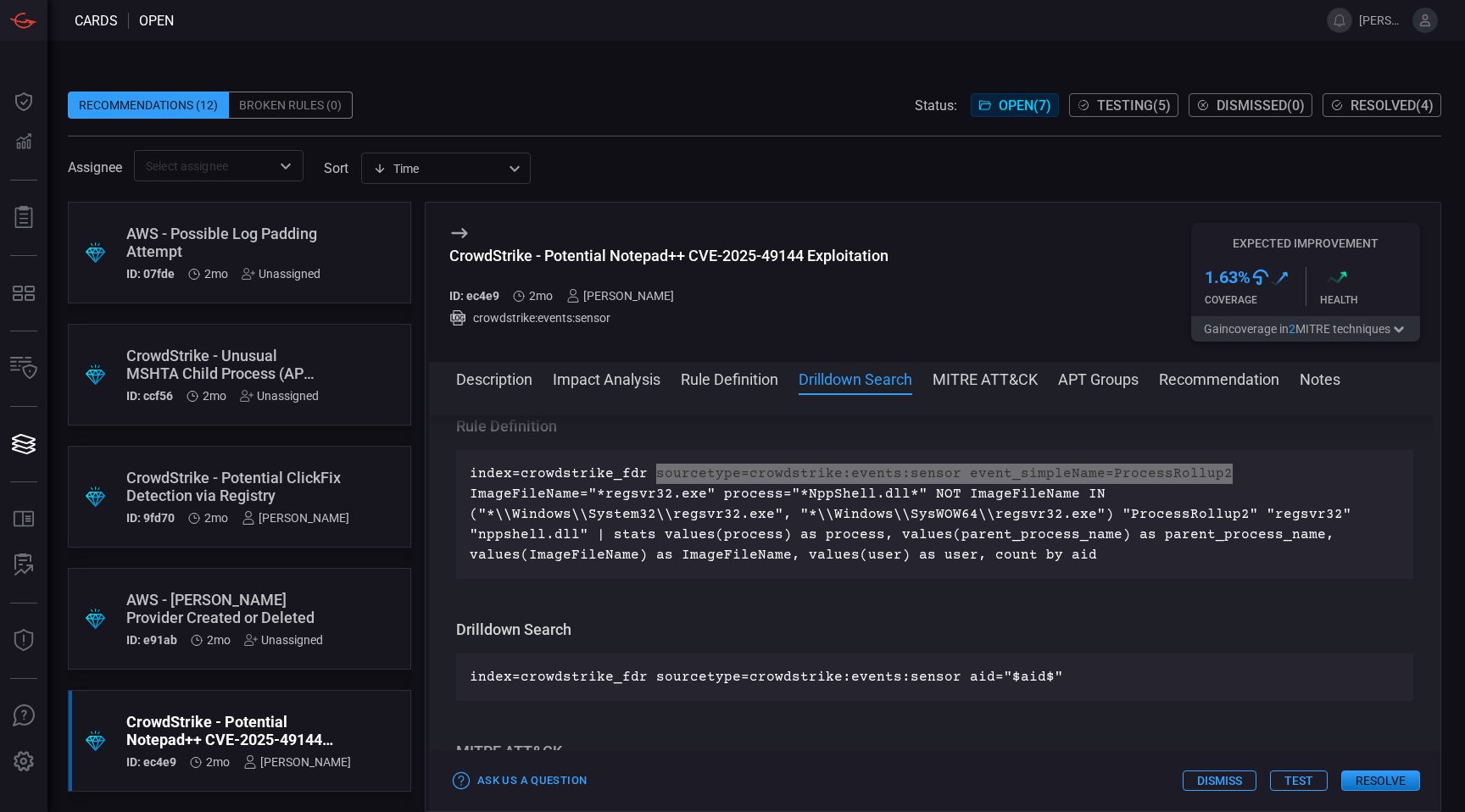
scroll to position [623, 0]
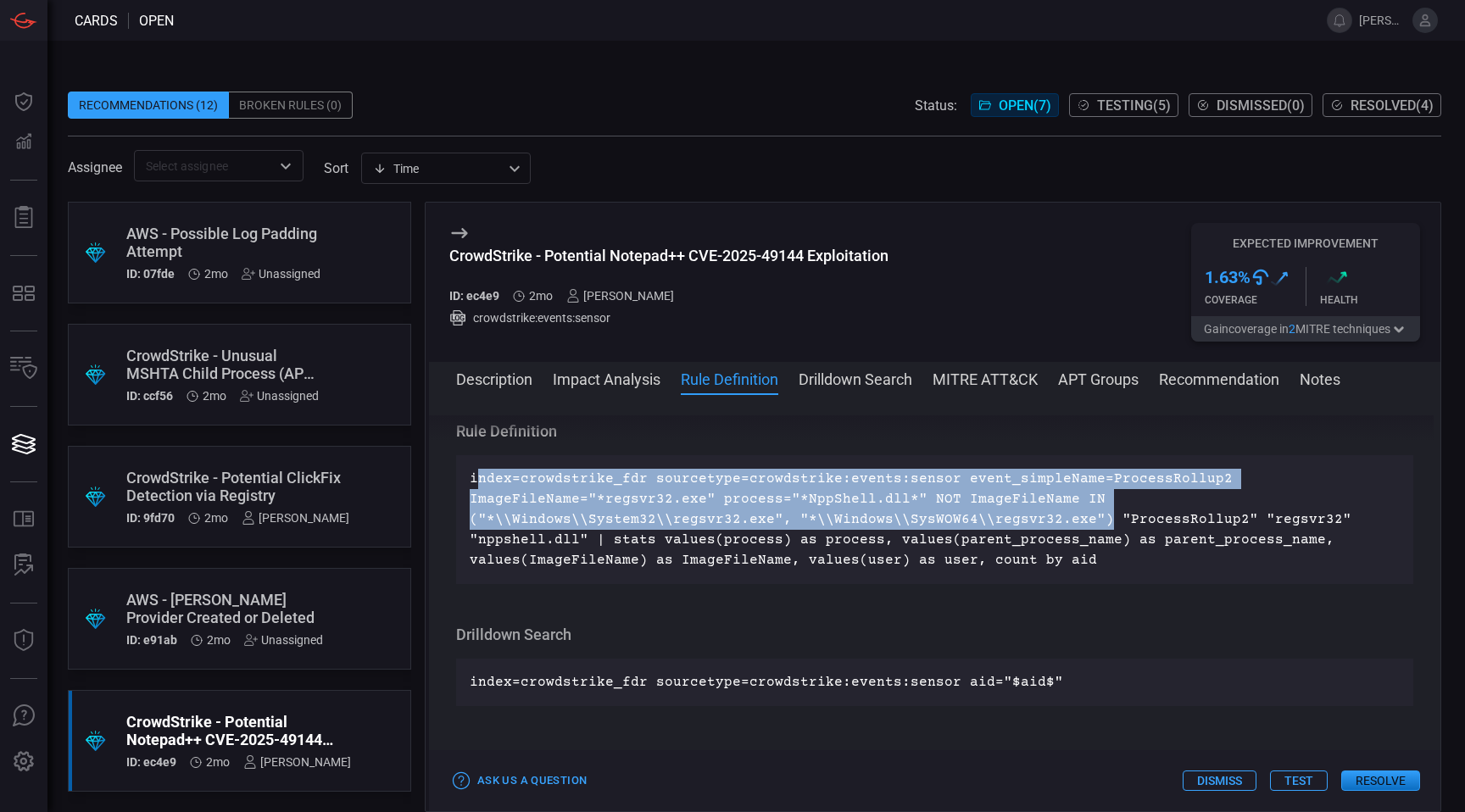
copy p "ndex=crowdstrike_fdr sourcetype=crowdstrike:events:sensor event_simpleName=Proc…"
drag, startPoint x: 475, startPoint y: 477, endPoint x: 1090, endPoint y: 524, distance: 616.8
click at [1090, 524] on p "index=crowdstrike_fdr sourcetype=crowdstrike:events:sensor event_simpleName=Pro…" at bounding box center [934, 520] width 930 height 102
